Goal: Information Seeking & Learning: Learn about a topic

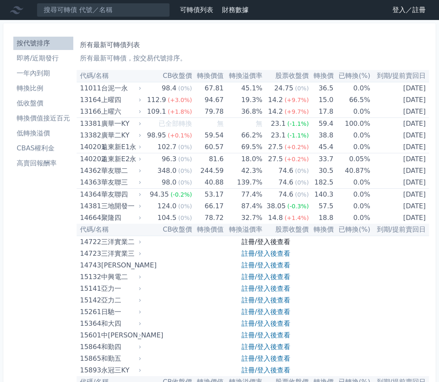
click at [271, 242] on link "註冊/登入後查看" at bounding box center [265, 242] width 49 height 8
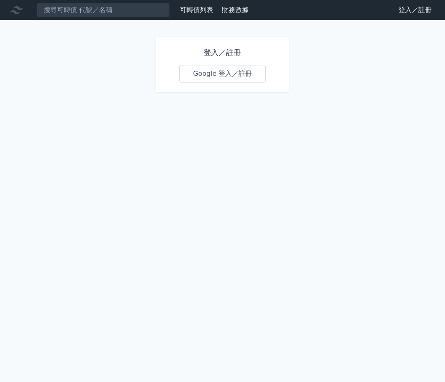
click at [237, 73] on link "Google 登入／註冊" at bounding box center [222, 73] width 87 height 17
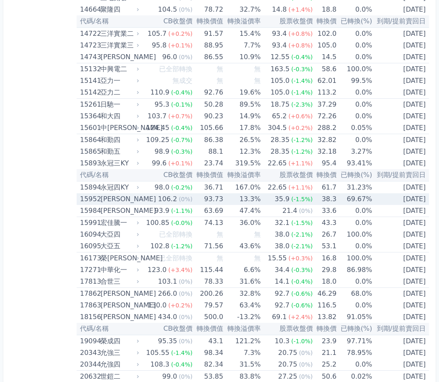
scroll to position [250, 0]
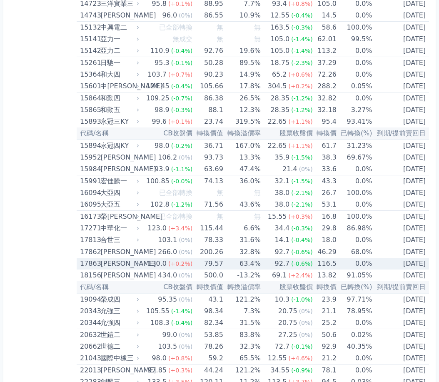
click at [177, 267] on span "(+0.2%)" at bounding box center [180, 263] width 24 height 7
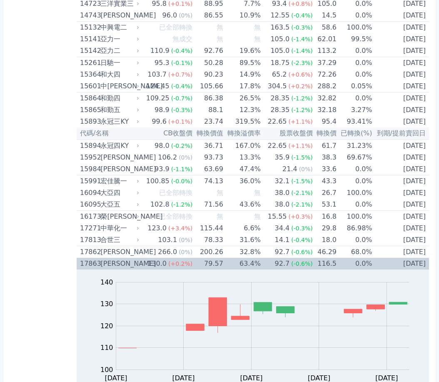
click at [197, 266] on td "79.57" at bounding box center [207, 264] width 31 height 12
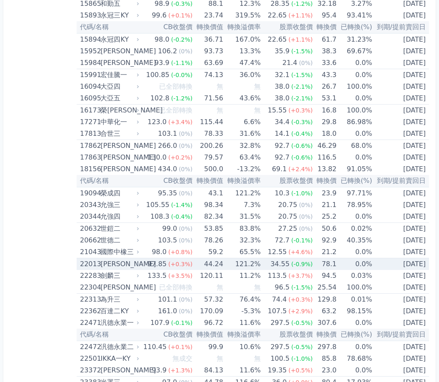
scroll to position [375, 0]
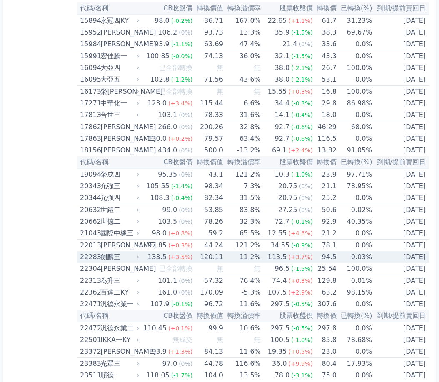
click at [162, 256] on div "133.5" at bounding box center [157, 257] width 22 height 12
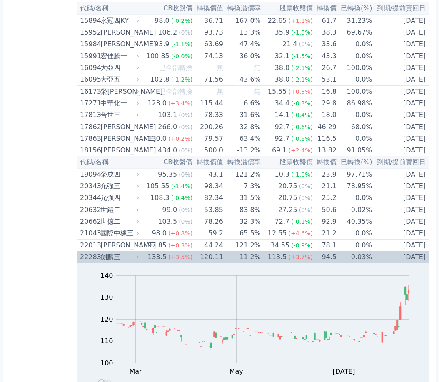
click at [296, 259] on span "(+3.7%)" at bounding box center [301, 257] width 24 height 7
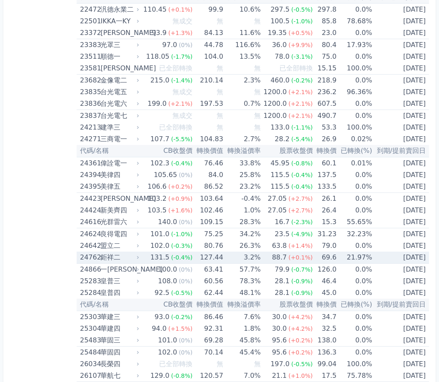
scroll to position [708, 0]
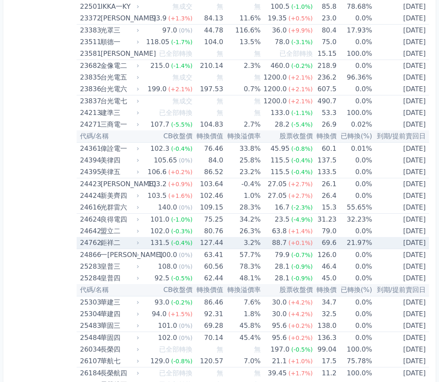
click at [222, 238] on td "127.44" at bounding box center [207, 243] width 31 height 12
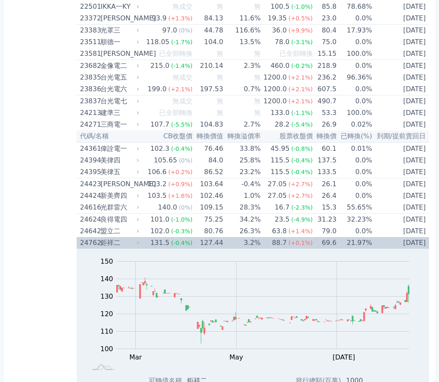
click at [222, 238] on td "127.44" at bounding box center [207, 243] width 31 height 12
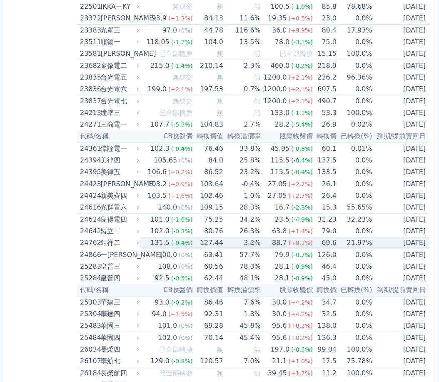
click at [223, 239] on tr "24762 鉅祥二 131.5 (-0.4%) 127.44 3.2% 88.7 (+0.1%) 69.6 21.97% [DATE]" at bounding box center [253, 243] width 352 height 12
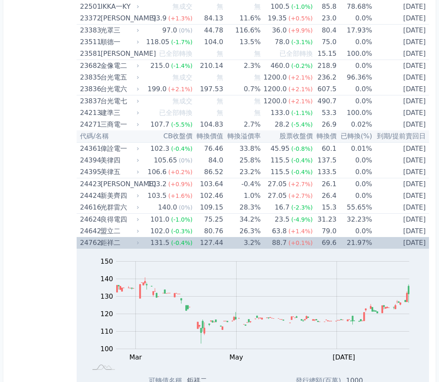
click at [201, 242] on td "127.44" at bounding box center [207, 243] width 31 height 12
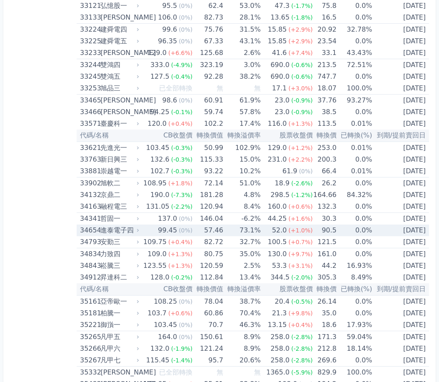
scroll to position [1707, 0]
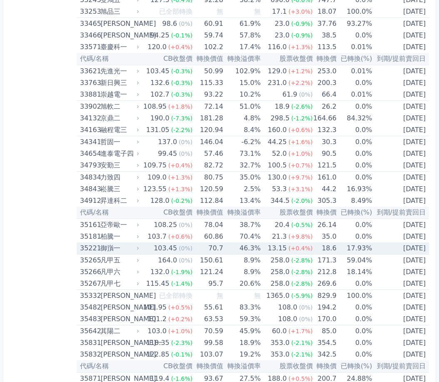
click at [202, 248] on td "70.7" at bounding box center [207, 248] width 31 height 12
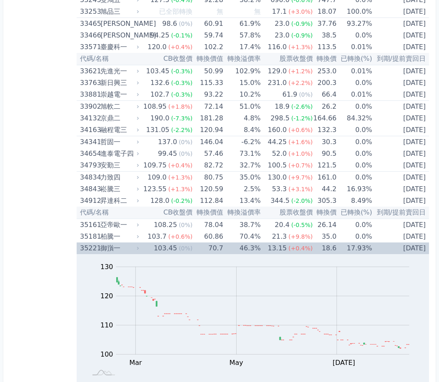
click at [202, 248] on td "70.7" at bounding box center [207, 248] width 31 height 12
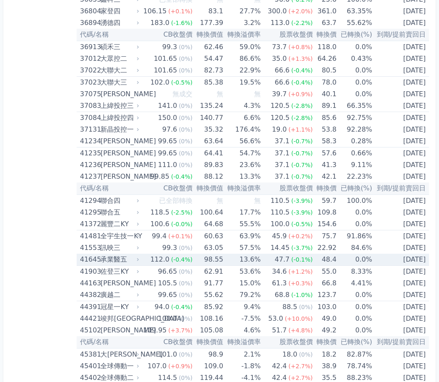
scroll to position [2207, 0]
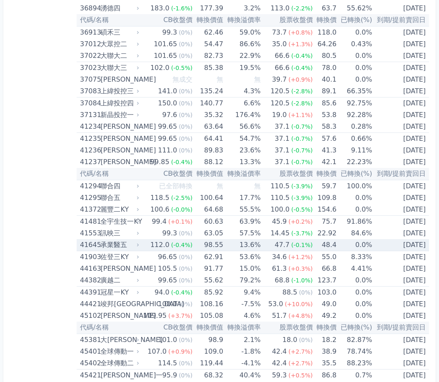
click at [242, 247] on td "13.6%" at bounding box center [241, 245] width 37 height 12
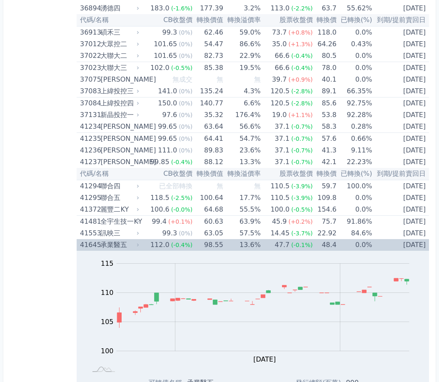
click at [242, 247] on td "13.6%" at bounding box center [241, 245] width 37 height 12
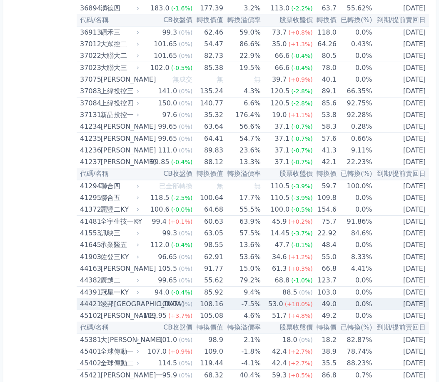
click at [188, 308] on div "(0%)" at bounding box center [186, 304] width 14 height 12
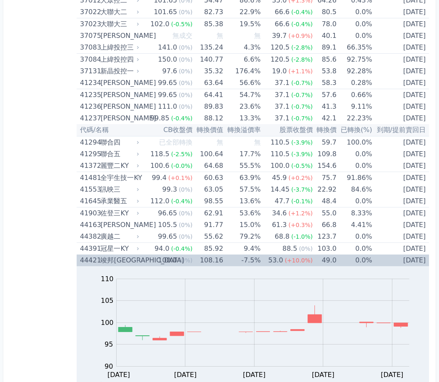
scroll to position [2290, 0]
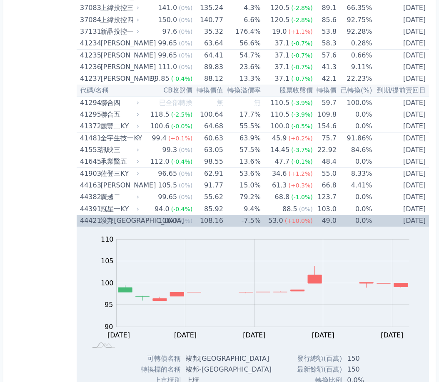
click at [295, 221] on span "(+10.0%)" at bounding box center [299, 220] width 28 height 7
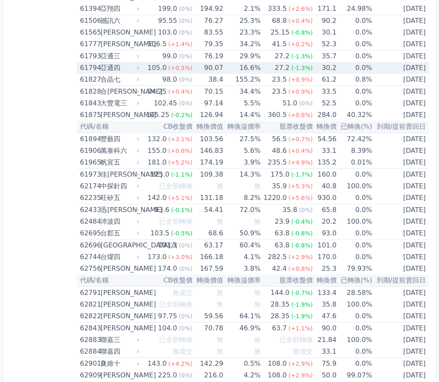
scroll to position [3331, 0]
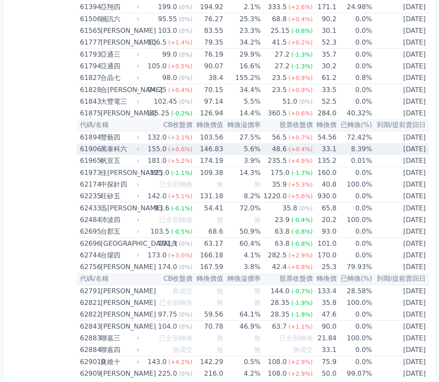
click at [173, 150] on span "(+0.6%)" at bounding box center [180, 149] width 24 height 7
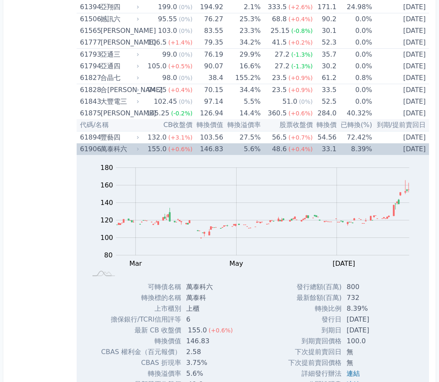
click at [363, 149] on td "8.39%" at bounding box center [354, 149] width 36 height 12
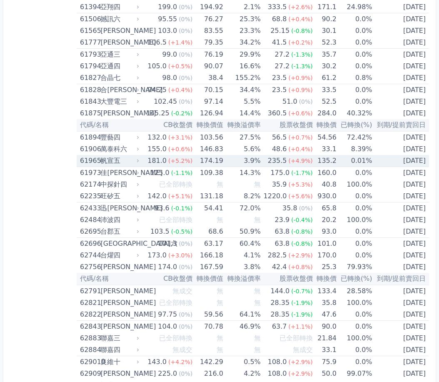
click at [202, 161] on td "174.19" at bounding box center [207, 161] width 31 height 12
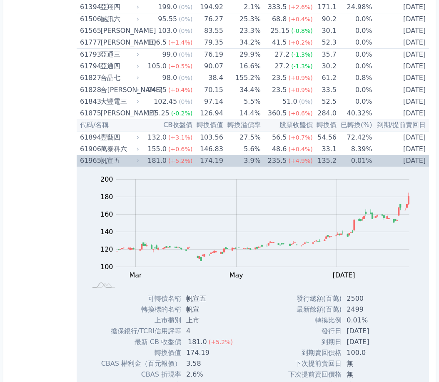
click at [202, 159] on td "174.19" at bounding box center [207, 161] width 31 height 12
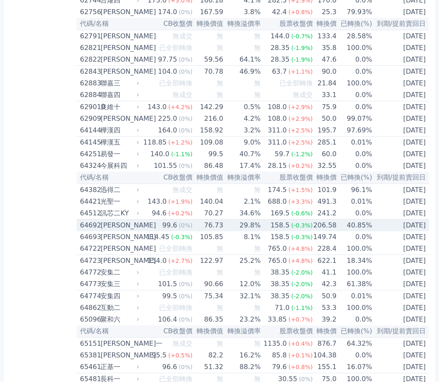
scroll to position [3581, 0]
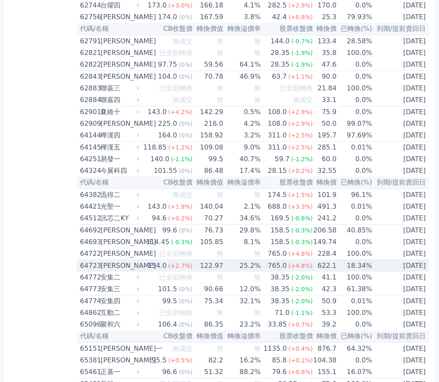
click at [180, 266] on span "(+2.7%)" at bounding box center [180, 265] width 24 height 7
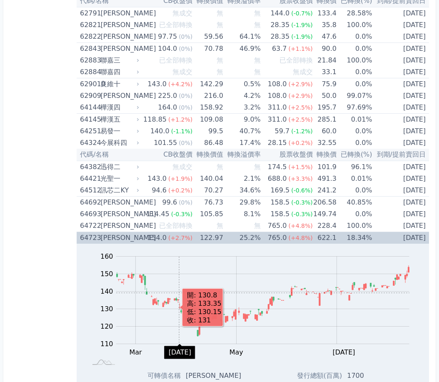
scroll to position [3622, 0]
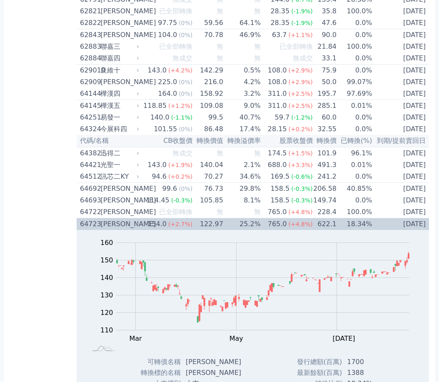
click at [256, 224] on td "25.2%" at bounding box center [241, 224] width 37 height 12
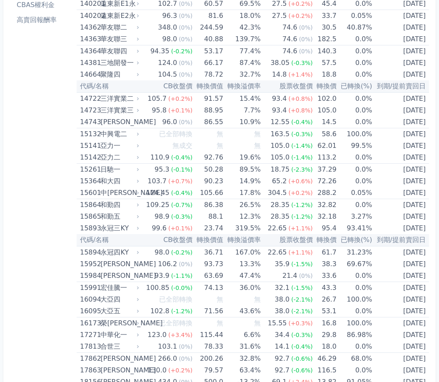
scroll to position [0, 0]
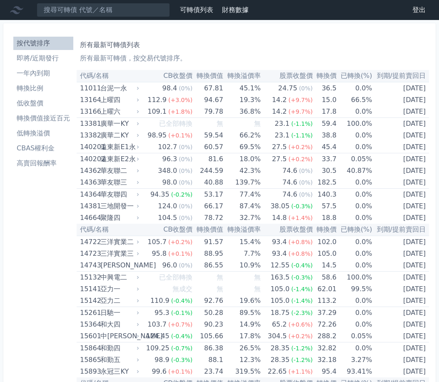
drag, startPoint x: 44, startPoint y: 231, endPoint x: 90, endPoint y: 174, distance: 73.1
click at [57, 58] on li "即將/近期發行" at bounding box center [43, 58] width 60 height 10
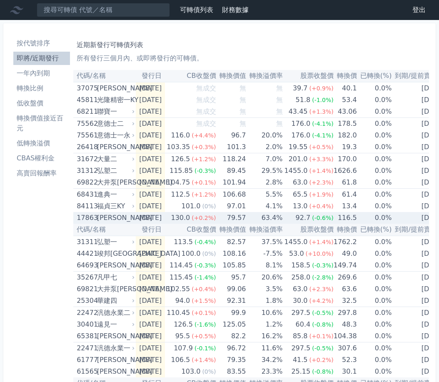
click at [229, 219] on td "79.57" at bounding box center [231, 218] width 30 height 12
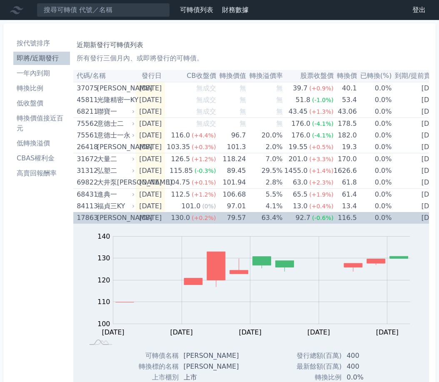
click at [229, 219] on td "79.57" at bounding box center [231, 218] width 30 height 12
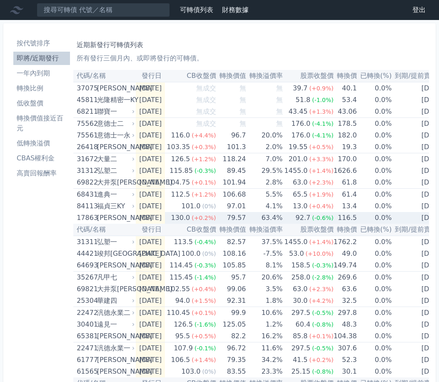
click at [229, 219] on td "79.57" at bounding box center [231, 218] width 30 height 12
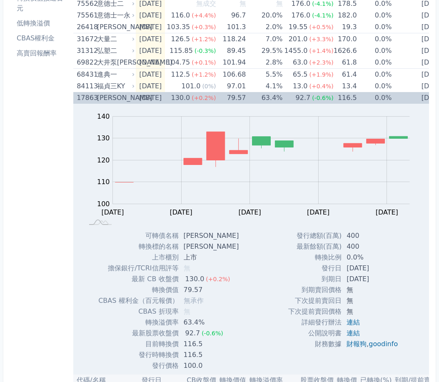
scroll to position [125, 0]
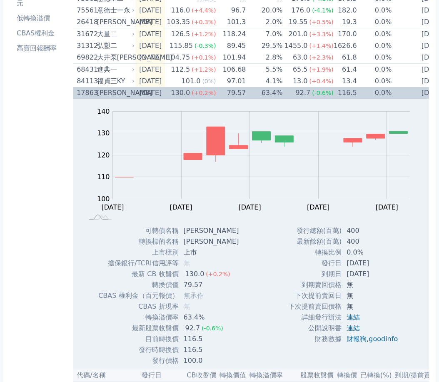
click at [246, 88] on td "79.57" at bounding box center [231, 93] width 30 height 12
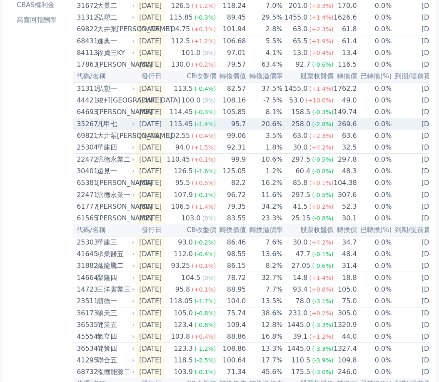
scroll to position [167, 0]
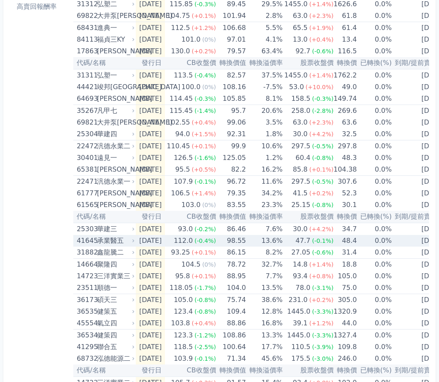
click at [146, 245] on td "[DATE]" at bounding box center [150, 241] width 29 height 12
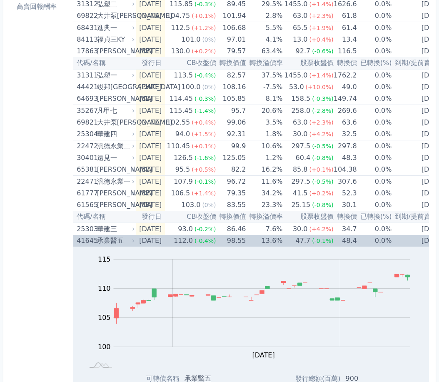
click at [308, 244] on div "47.7" at bounding box center [303, 241] width 18 height 12
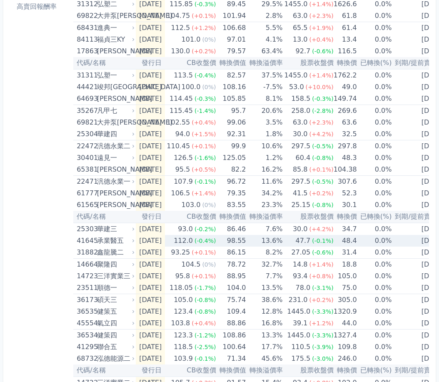
click at [308, 244] on div "47.7" at bounding box center [303, 241] width 18 height 12
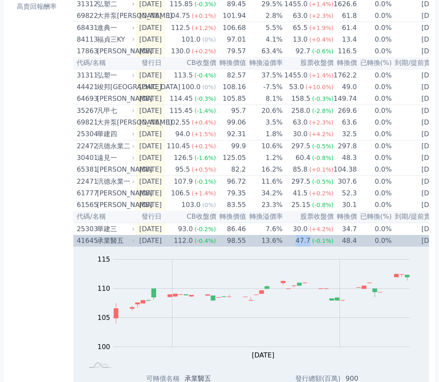
click at [308, 244] on div "47.7" at bounding box center [303, 241] width 18 height 12
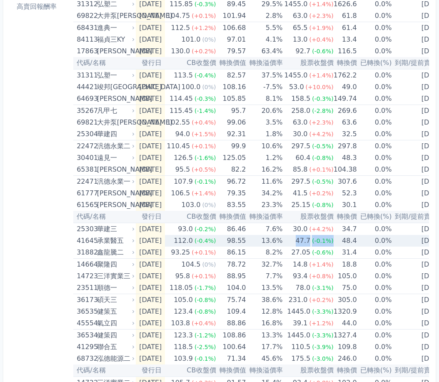
click at [308, 244] on div "47.7" at bounding box center [303, 241] width 18 height 12
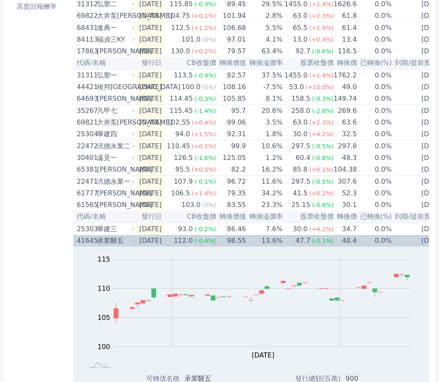
click at [194, 240] on div "112.0" at bounding box center [183, 241] width 22 height 12
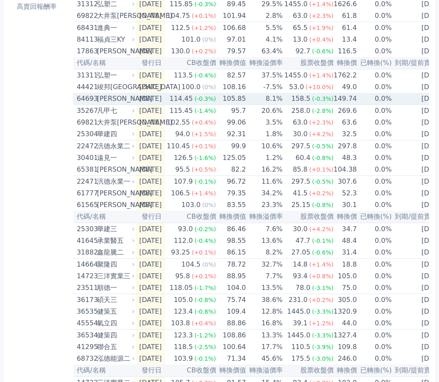
click at [113, 99] on div "[PERSON_NAME]" at bounding box center [115, 99] width 36 height 12
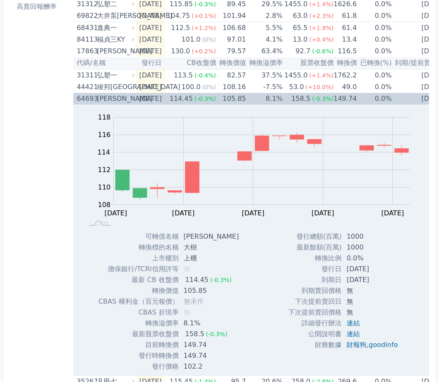
click at [113, 99] on div "[PERSON_NAME]" at bounding box center [115, 99] width 36 height 12
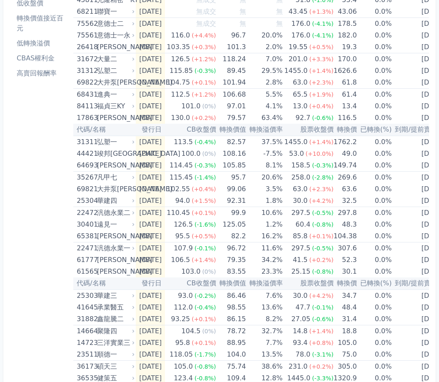
scroll to position [0, 0]
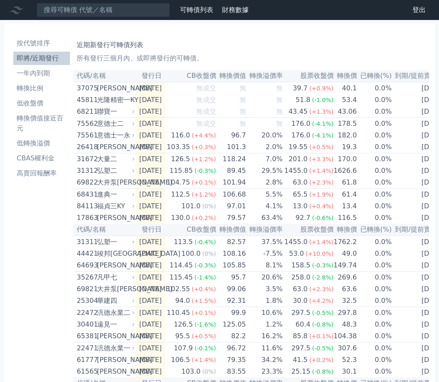
drag, startPoint x: 27, startPoint y: 125, endPoint x: 67, endPoint y: 74, distance: 65.3
click at [42, 59] on li "即將/近期發行" at bounding box center [41, 58] width 57 height 10
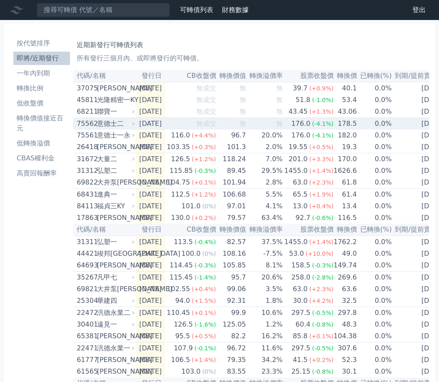
click at [149, 128] on td "[DATE]" at bounding box center [150, 124] width 29 height 12
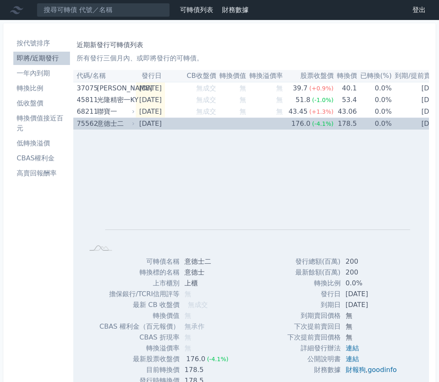
click at [147, 125] on td "[DATE]" at bounding box center [150, 124] width 29 height 12
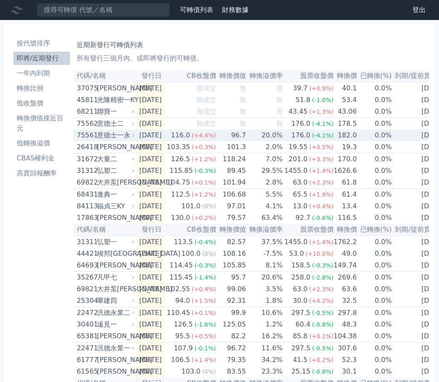
click at [149, 130] on td "[DATE]" at bounding box center [150, 135] width 29 height 12
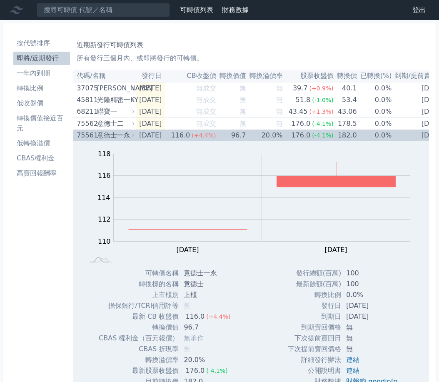
click at [148, 133] on td "[DATE]" at bounding box center [150, 135] width 29 height 12
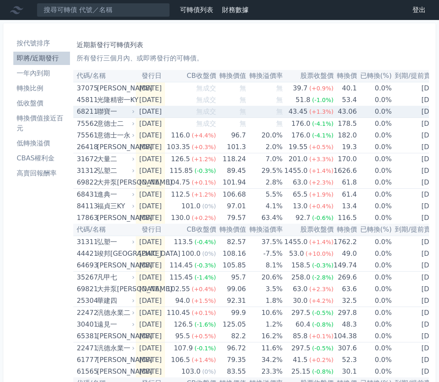
click at [149, 112] on td "[DATE]" at bounding box center [150, 112] width 29 height 12
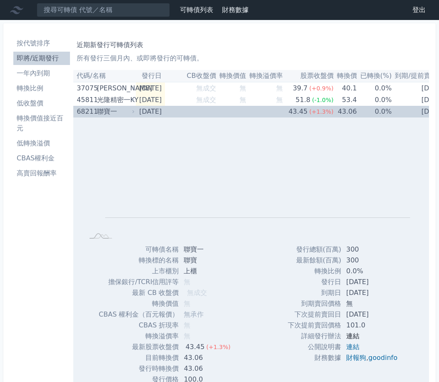
click at [351, 334] on link "連結" at bounding box center [352, 336] width 13 height 8
click at [142, 113] on td "[DATE]" at bounding box center [150, 112] width 29 height 12
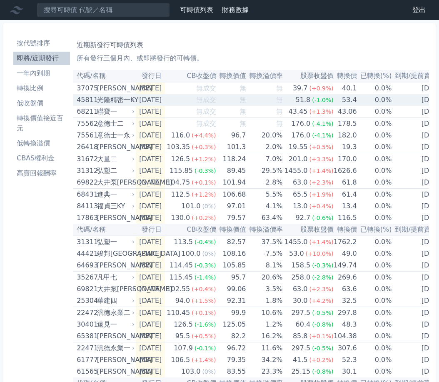
click at [157, 102] on td "[DATE]" at bounding box center [150, 100] width 29 height 12
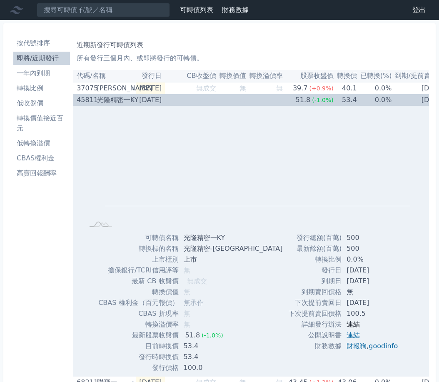
click at [353, 323] on link "連結" at bounding box center [352, 324] width 13 height 8
click at [119, 100] on div "光隆精密一KY" at bounding box center [115, 100] width 36 height 12
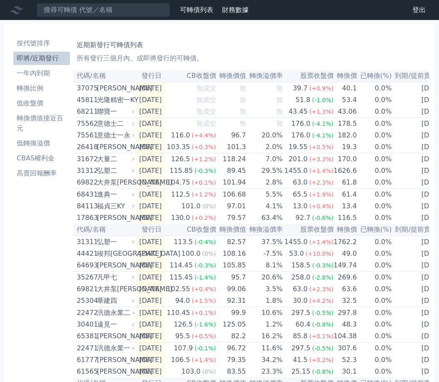
click at [43, 41] on li "按代號排序" at bounding box center [41, 43] width 57 height 10
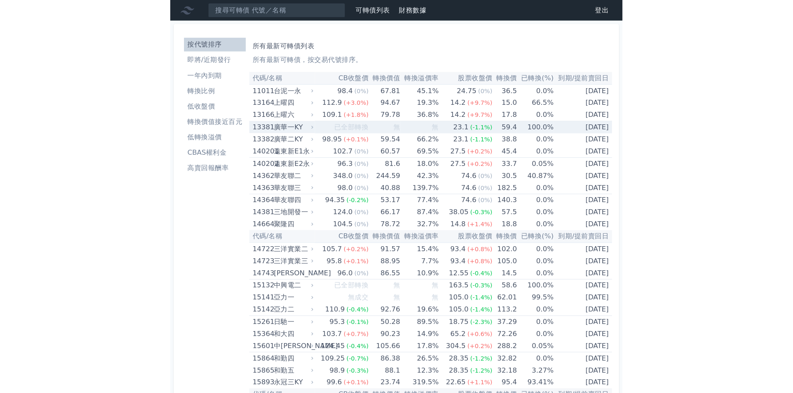
scroll to position [2261, 0]
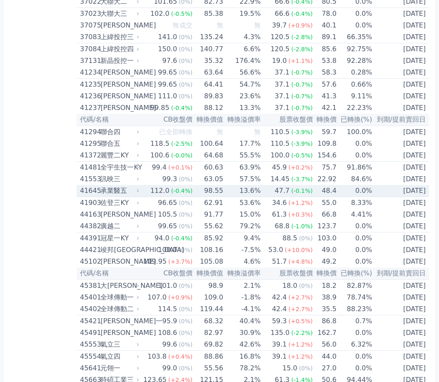
click at [154, 191] on div "112.0" at bounding box center [160, 191] width 22 height 12
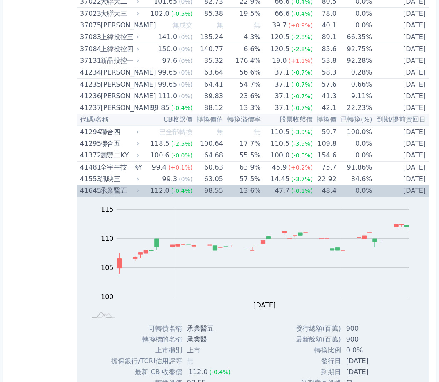
click at [210, 194] on td "98.55" at bounding box center [207, 191] width 31 height 12
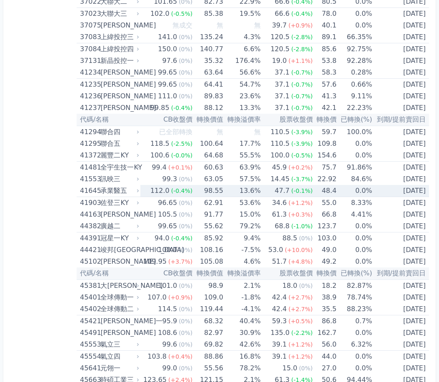
click at [336, 195] on td "0.0%" at bounding box center [354, 191] width 36 height 12
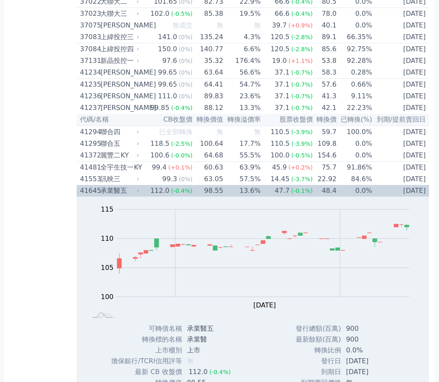
click at [336, 195] on td "0.0%" at bounding box center [354, 191] width 36 height 12
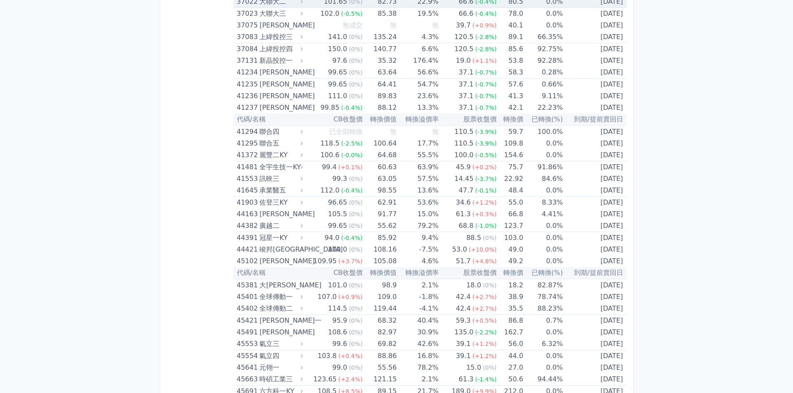
scroll to position [695, 0]
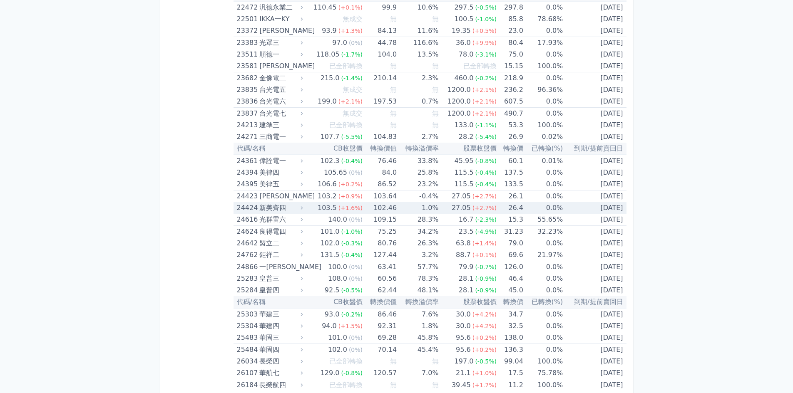
click at [402, 207] on td "1.0%" at bounding box center [418, 208] width 42 height 12
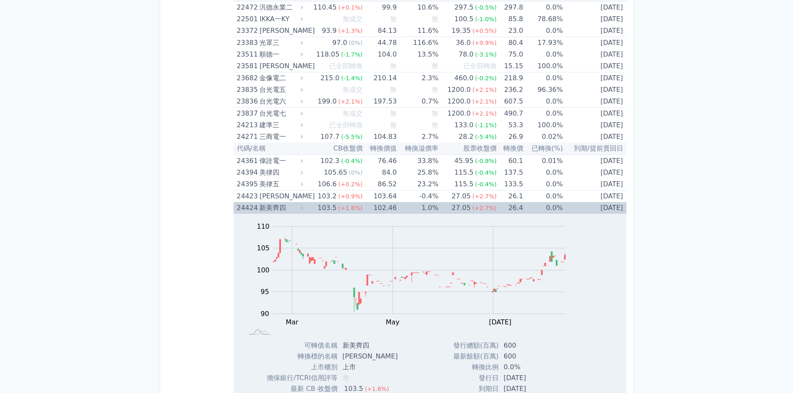
click at [354, 210] on span "(+1.6%)" at bounding box center [351, 208] width 24 height 7
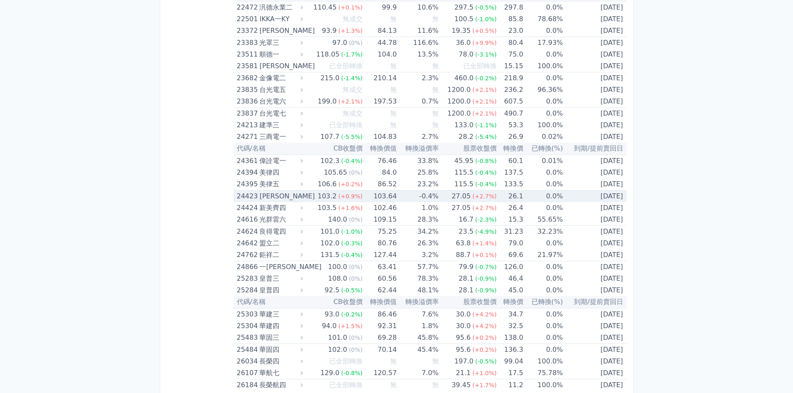
click at [359, 194] on span "(+0.9%)" at bounding box center [351, 196] width 24 height 7
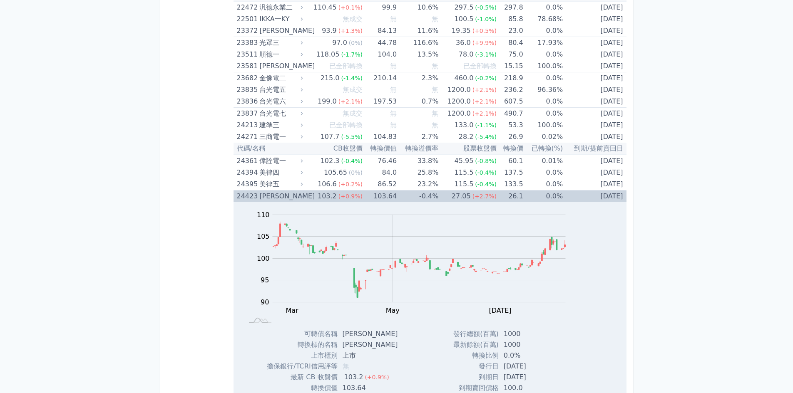
click at [331, 194] on div "103.2" at bounding box center [327, 197] width 22 height 12
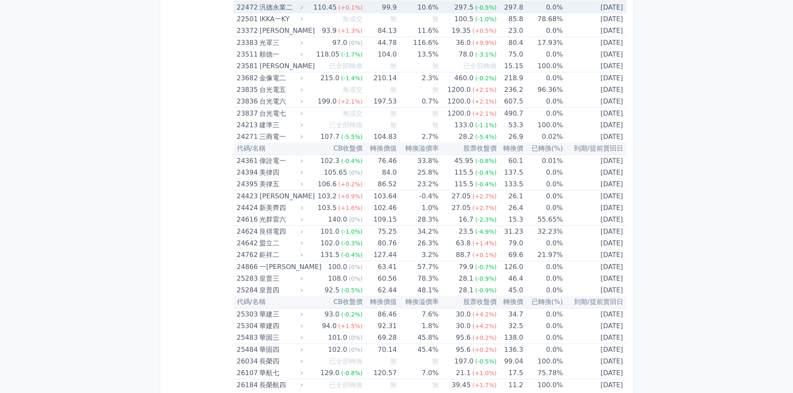
scroll to position [4465, 0]
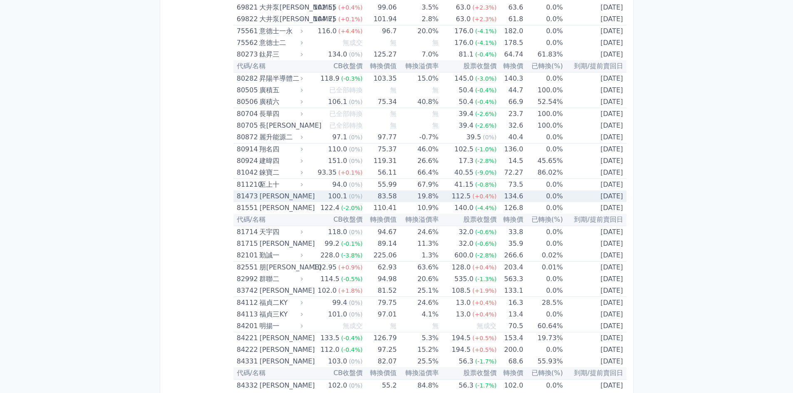
click at [438, 199] on td "134.6" at bounding box center [510, 197] width 27 height 12
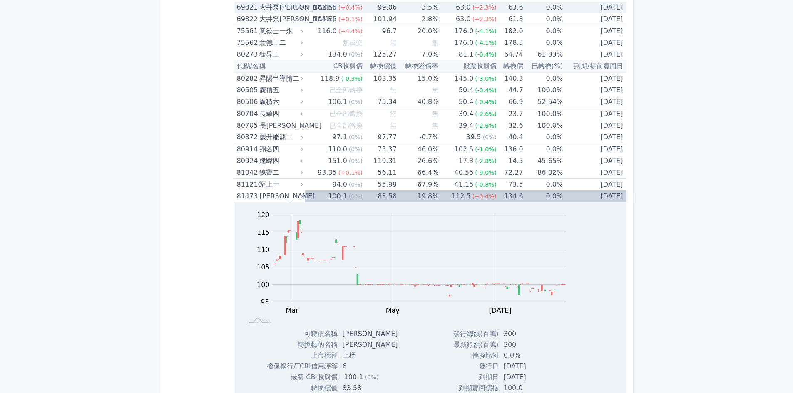
scroll to position [3591, 0]
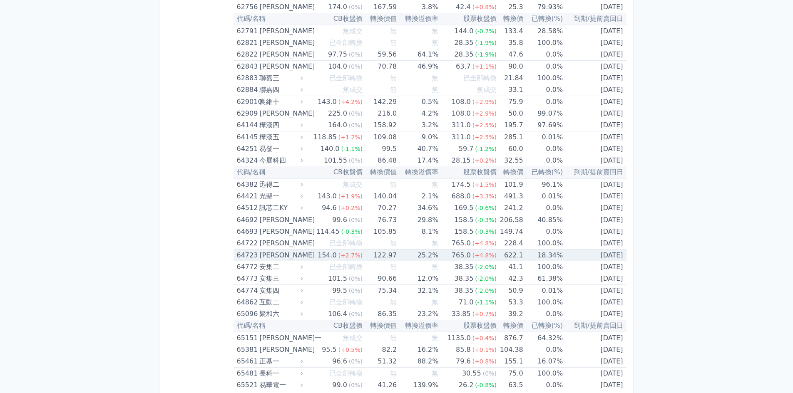
click at [438, 258] on span "(+4.8%)" at bounding box center [485, 255] width 24 height 7
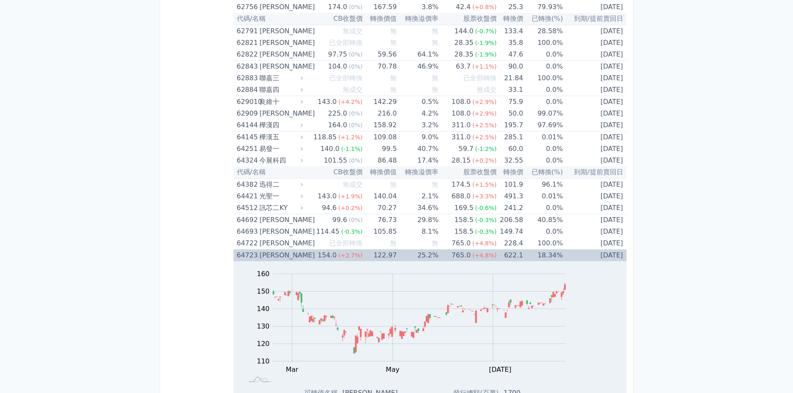
click at [438, 258] on span "(+4.8%)" at bounding box center [485, 255] width 24 height 7
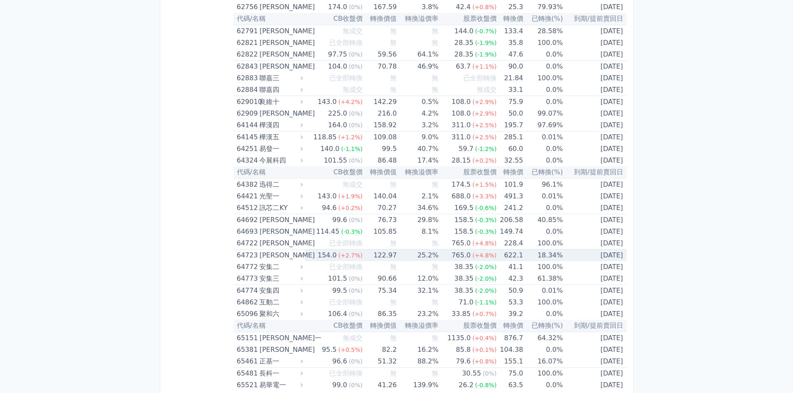
click at [438, 258] on span "(+4.8%)" at bounding box center [485, 255] width 24 height 7
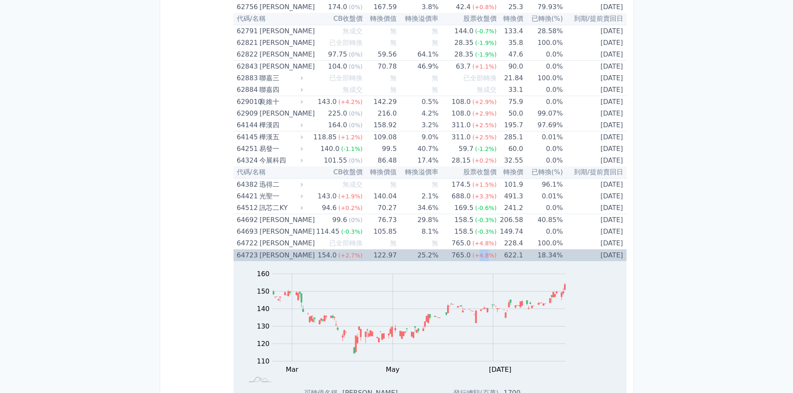
click at [438, 258] on span "(+4.8%)" at bounding box center [485, 255] width 24 height 7
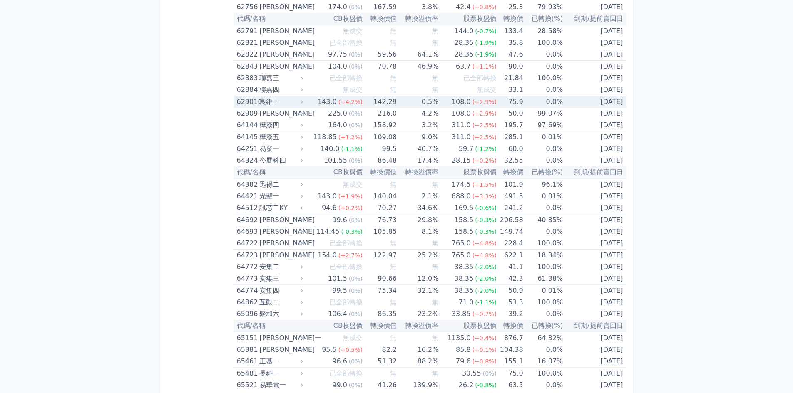
click at [326, 100] on div "143.0" at bounding box center [327, 102] width 22 height 12
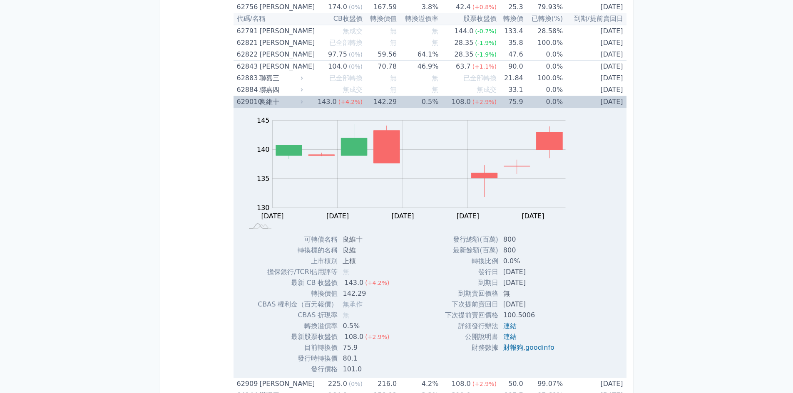
click at [348, 101] on span "(+4.2%)" at bounding box center [351, 102] width 24 height 7
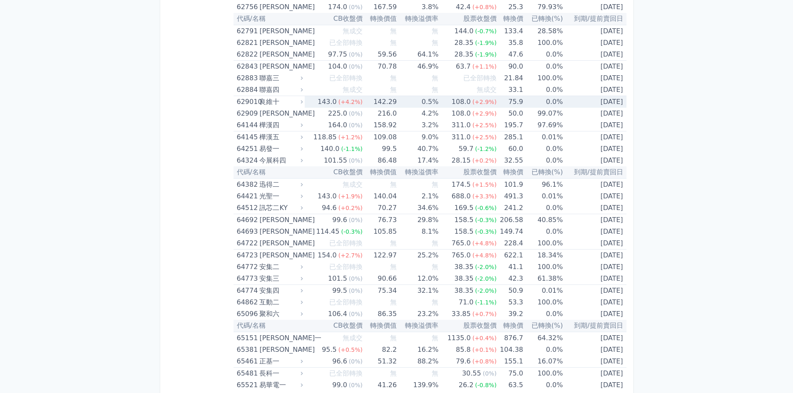
click at [354, 101] on span "(+4.2%)" at bounding box center [351, 102] width 24 height 7
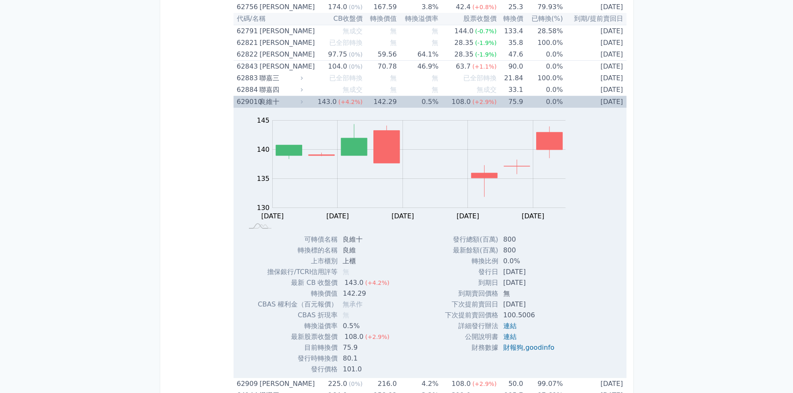
click at [438, 102] on td "75.9" at bounding box center [510, 102] width 27 height 12
